Goal: Navigation & Orientation: Go to known website

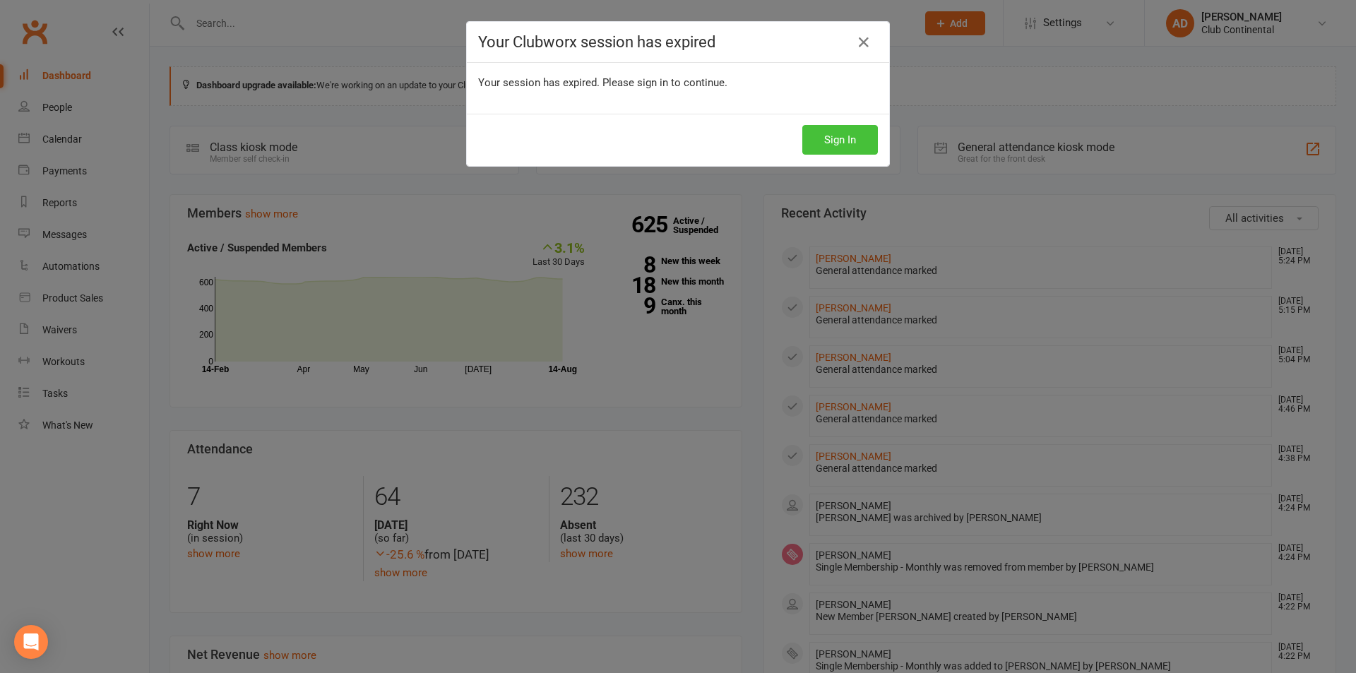
click at [825, 136] on button "Sign In" at bounding box center [840, 140] width 76 height 30
